Goal: Information Seeking & Learning: Understand process/instructions

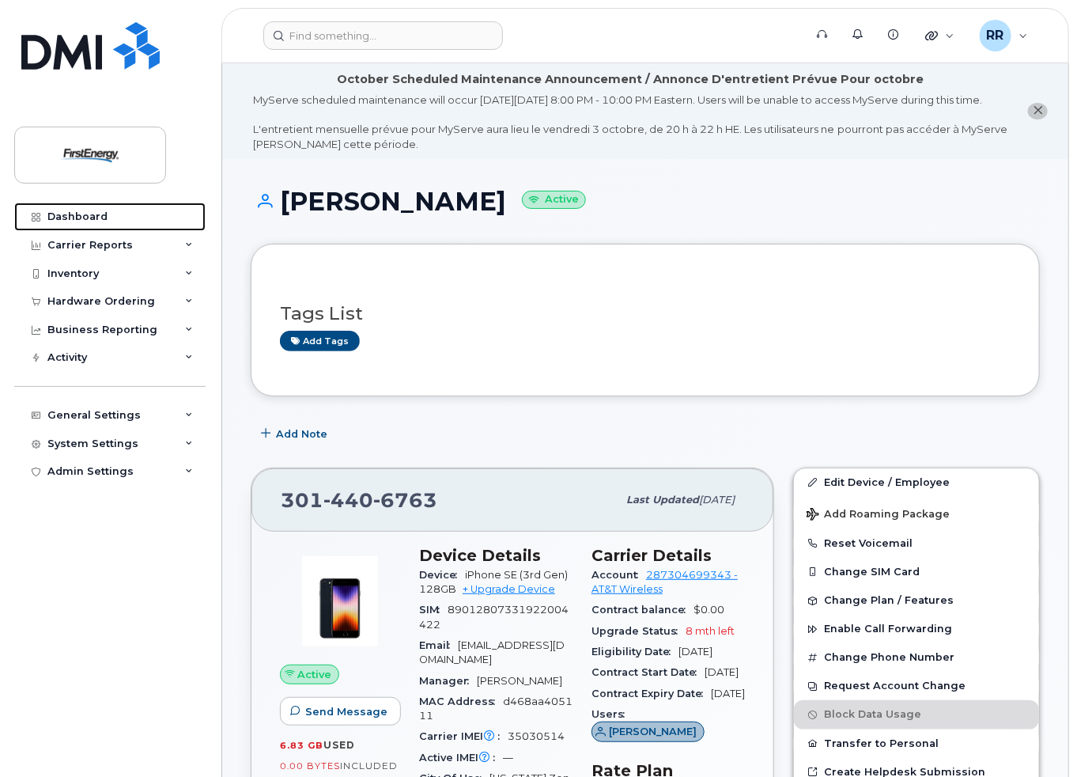
drag, startPoint x: 89, startPoint y: 217, endPoint x: 408, endPoint y: 240, distance: 320.4
click at [89, 217] on div "Dashboard" at bounding box center [77, 216] width 60 height 13
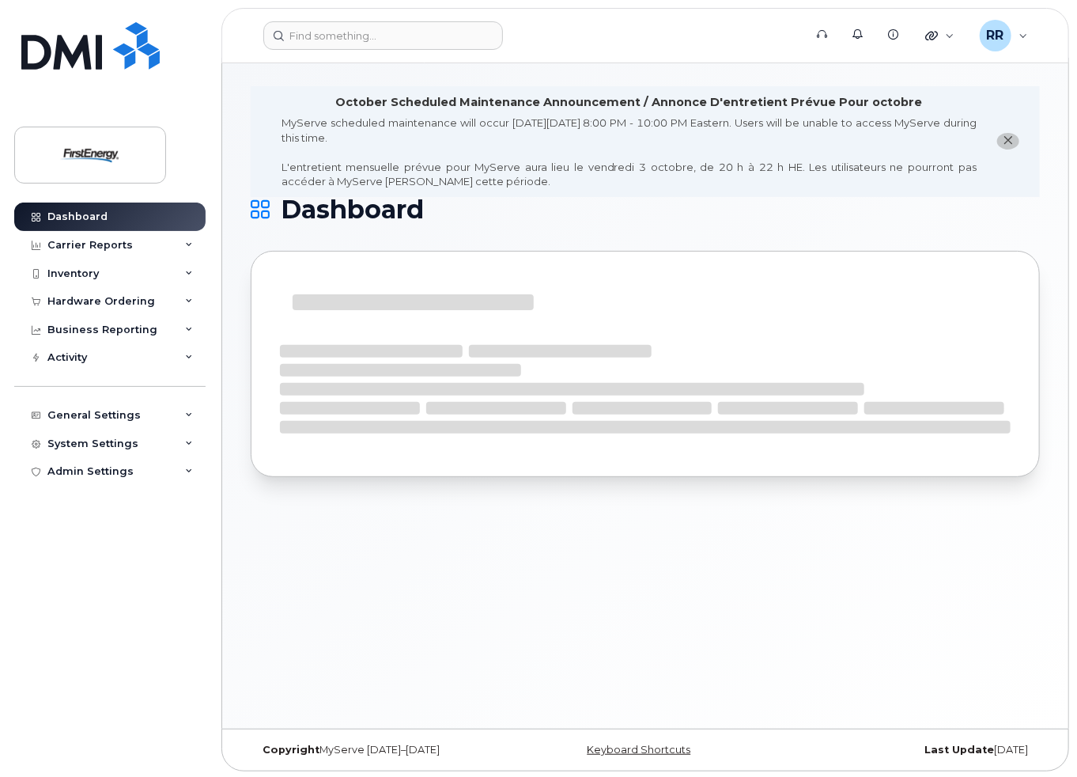
scroll to position [7, 0]
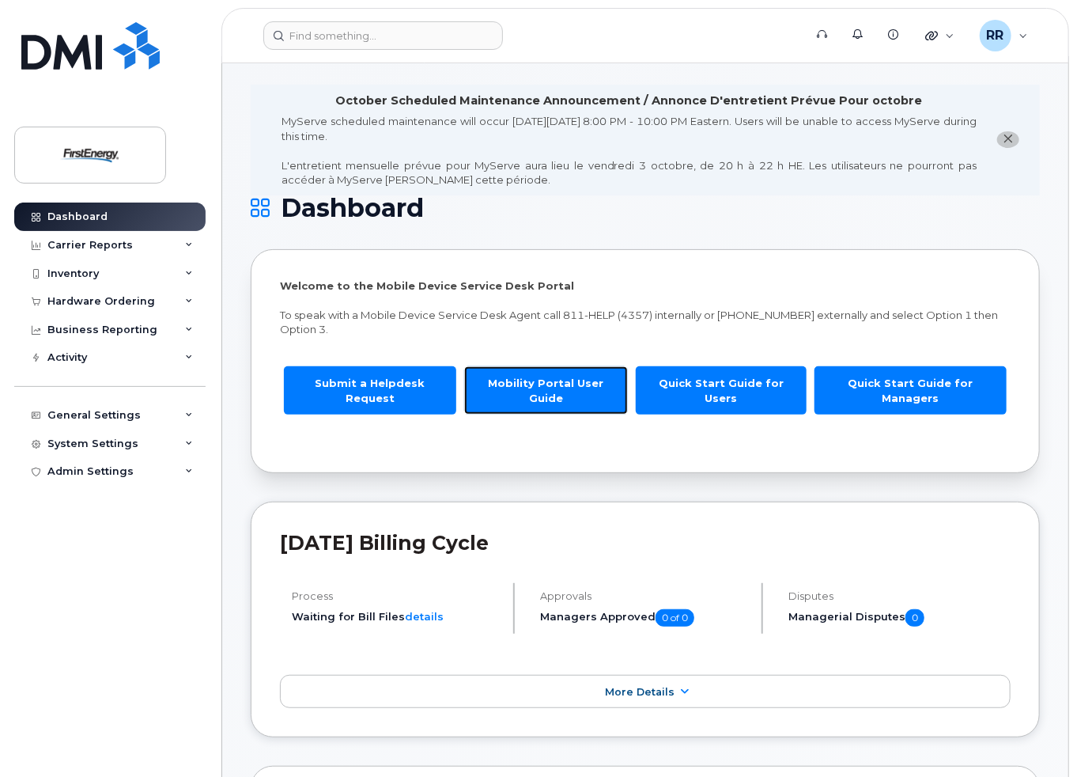
click at [565, 384] on link "Mobility Portal User Guide" at bounding box center [546, 390] width 164 height 48
